Goal: Task Accomplishment & Management: Use online tool/utility

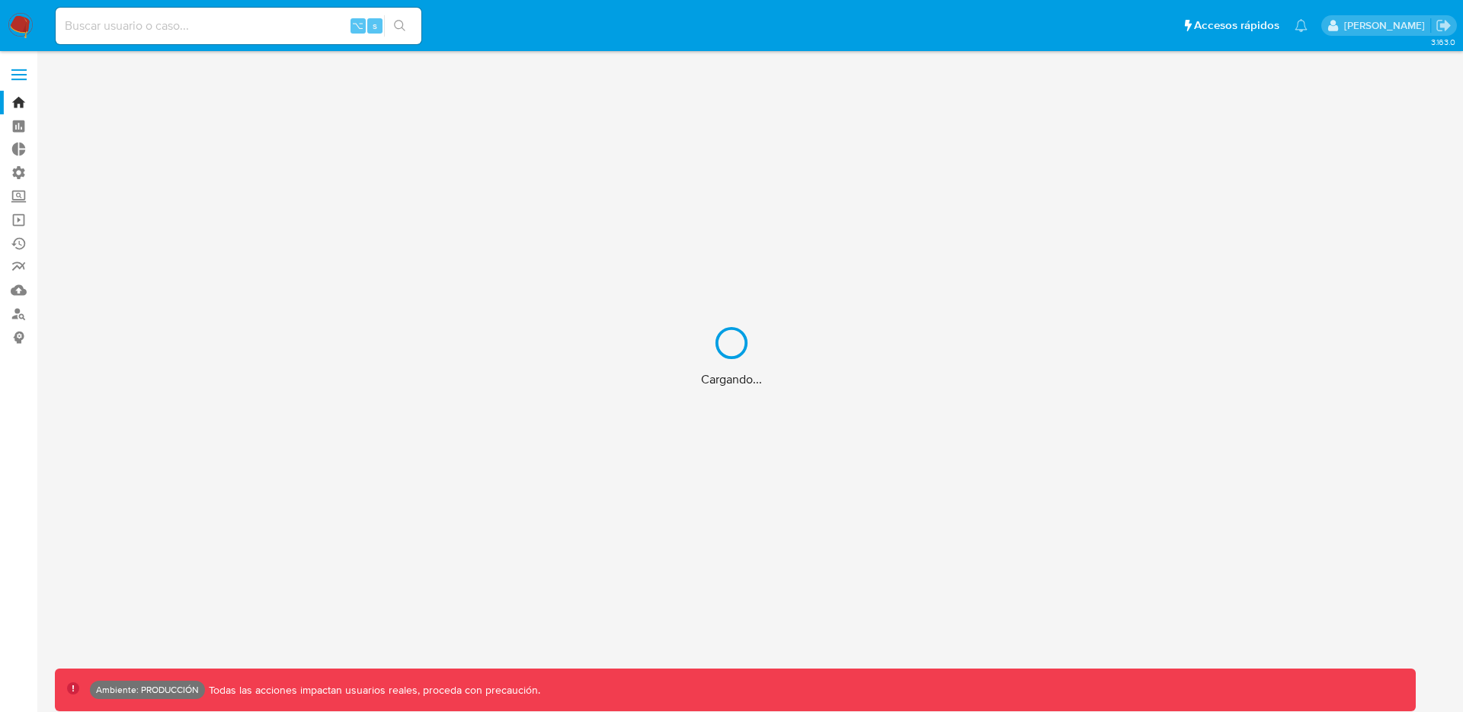
click at [252, 21] on div "Cargando..." at bounding box center [731, 356] width 1463 height 712
click at [243, 27] on div "Cargando..." at bounding box center [731, 356] width 1463 height 712
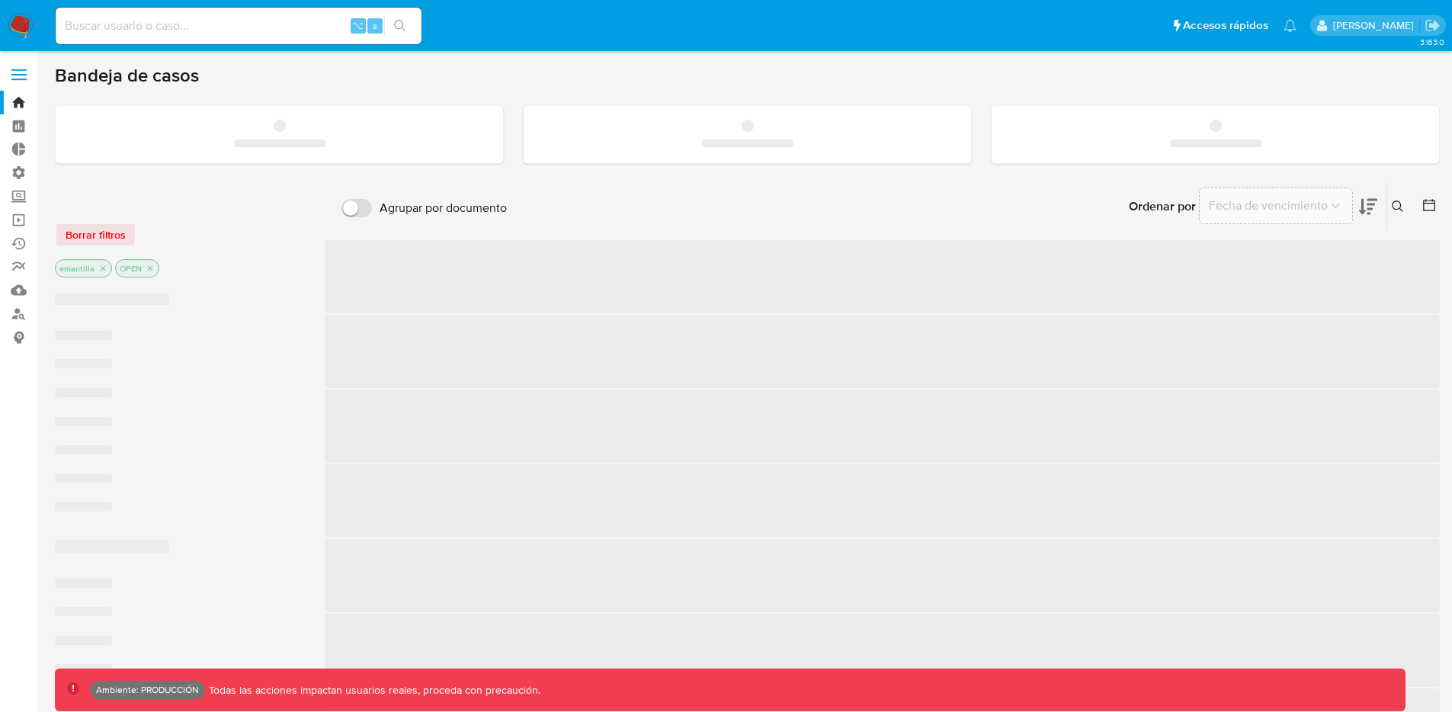
click at [236, 30] on input at bounding box center [239, 26] width 366 height 20
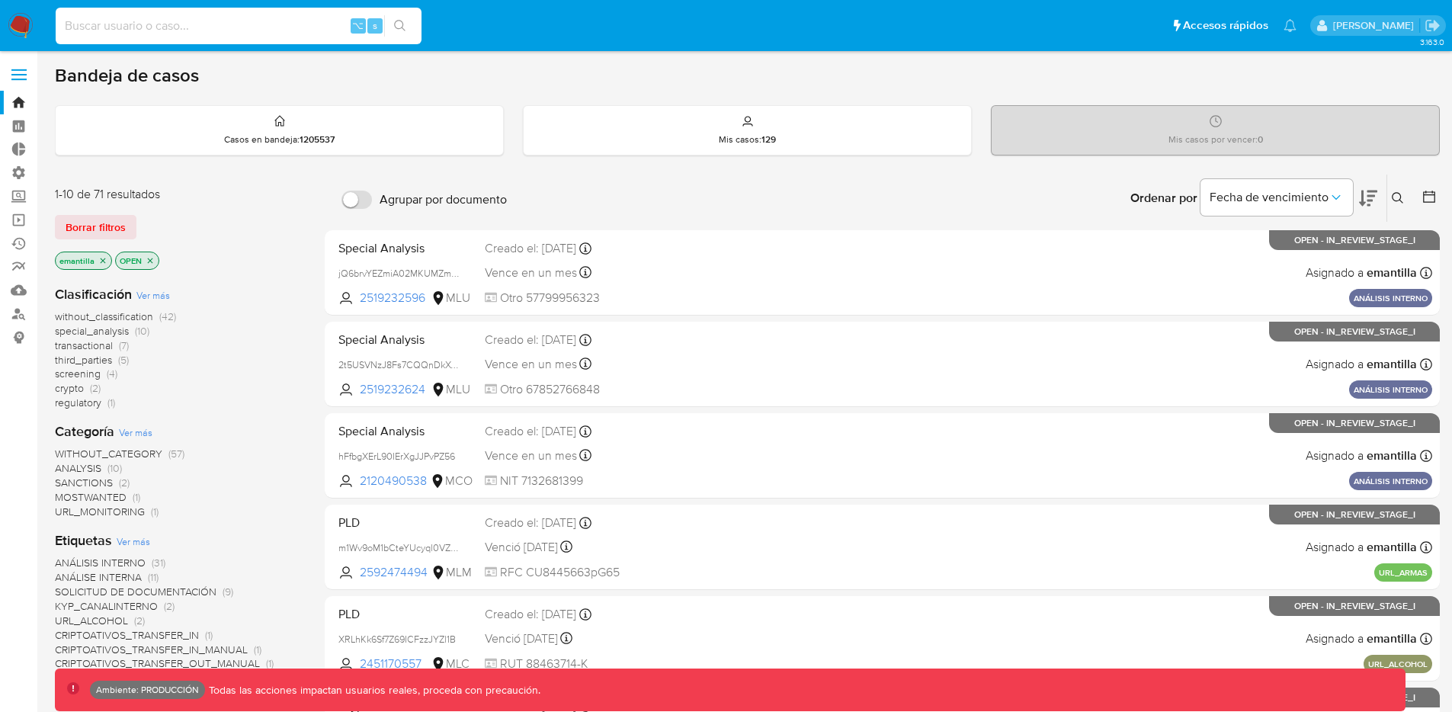
paste input "TtC37h1wbMLvewxq6DuppsYR"
type input "TtC37h1wbMLvewxq6DuppsYR"
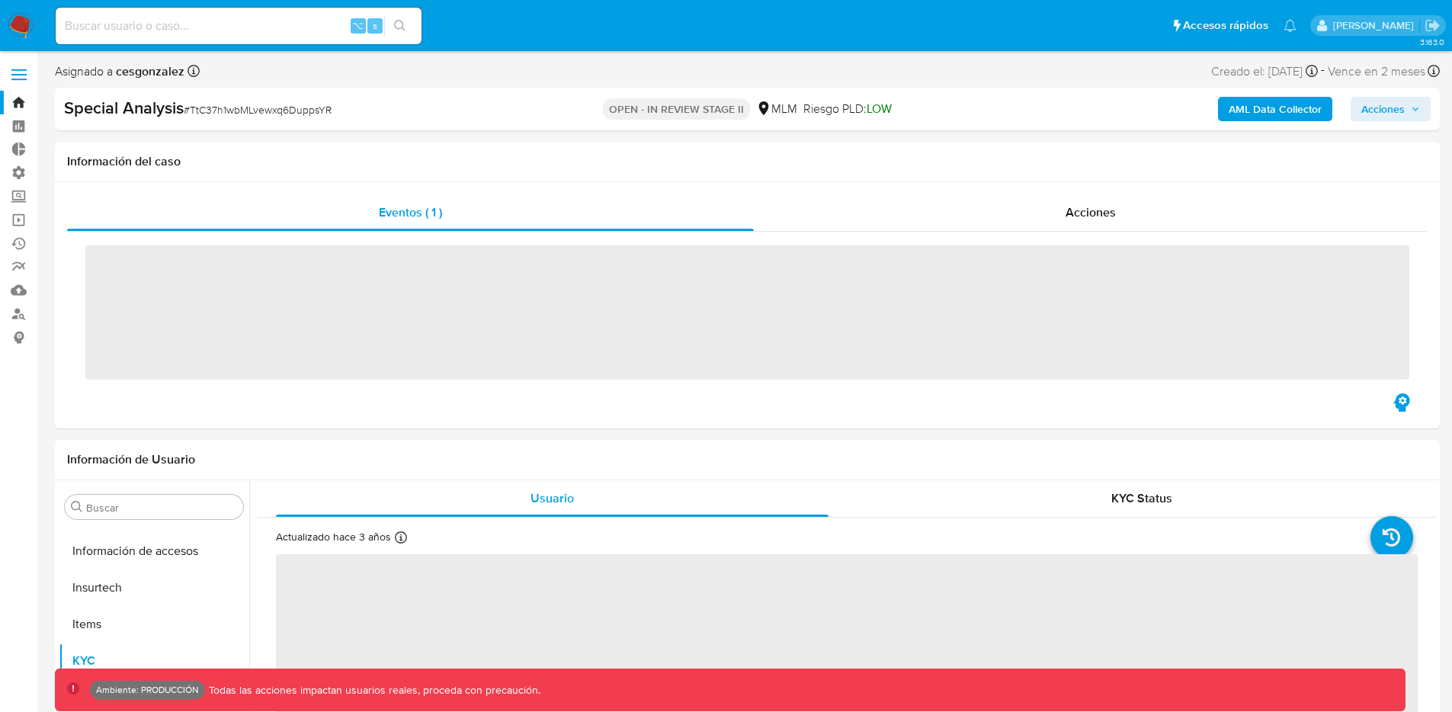
scroll to position [754, 0]
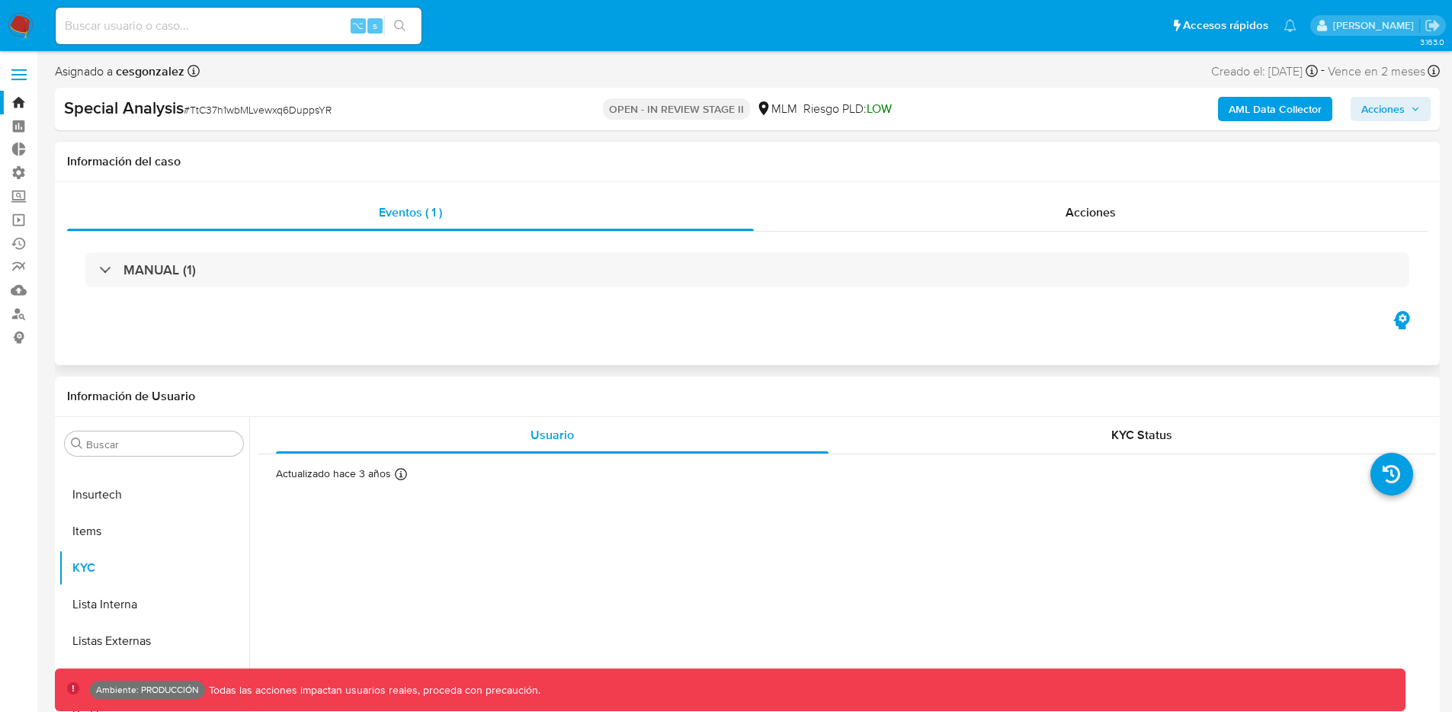
select select "10"
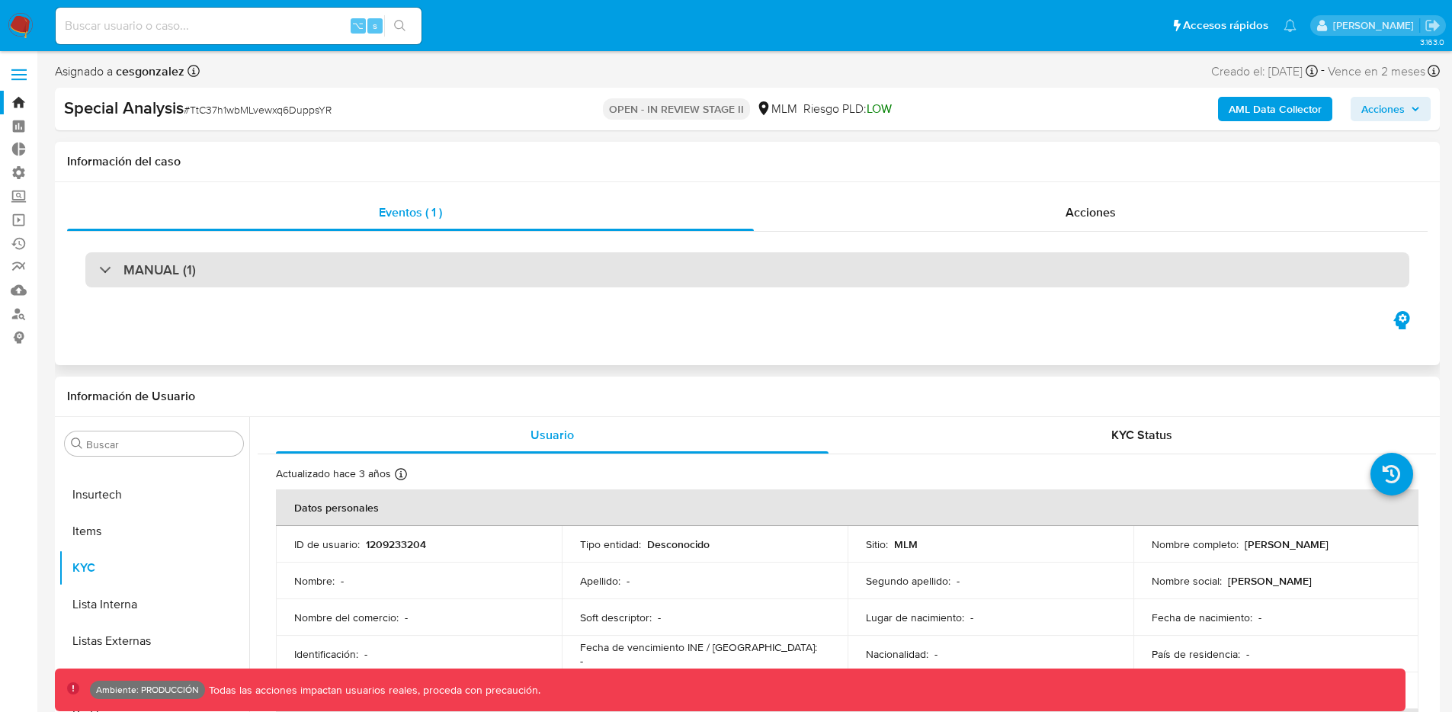
click at [405, 264] on div "MANUAL (1)" at bounding box center [747, 269] width 1324 height 35
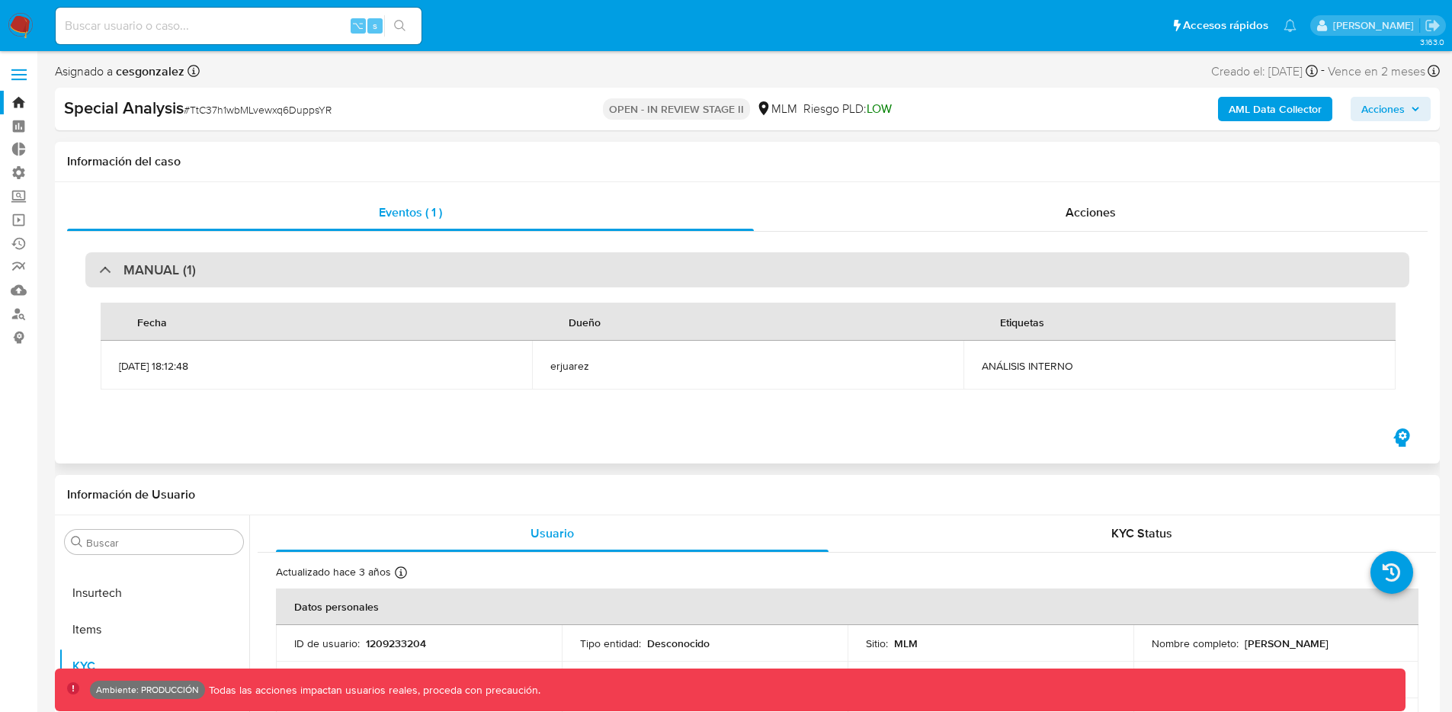
click at [405, 264] on div "MANUAL (1)" at bounding box center [747, 269] width 1324 height 35
